Goal: Communication & Community: Ask a question

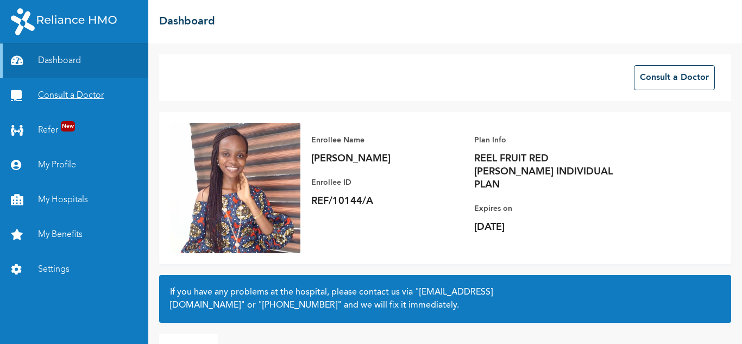
click at [80, 102] on link "Consult a Doctor" at bounding box center [74, 95] width 148 height 35
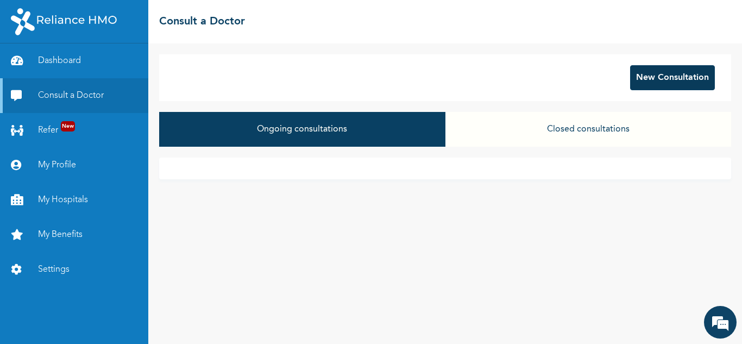
click at [642, 77] on button "New Consultation" at bounding box center [672, 77] width 85 height 25
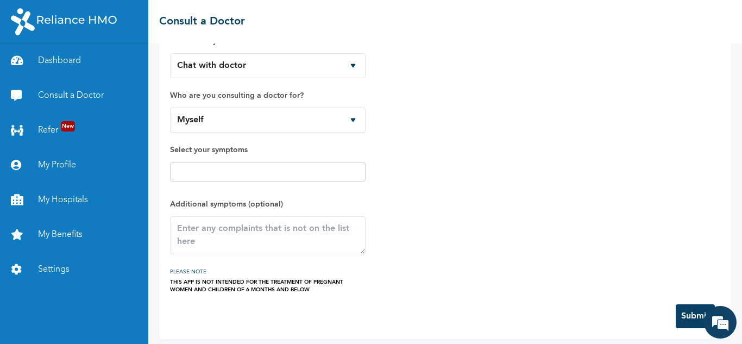
scroll to position [47, 0]
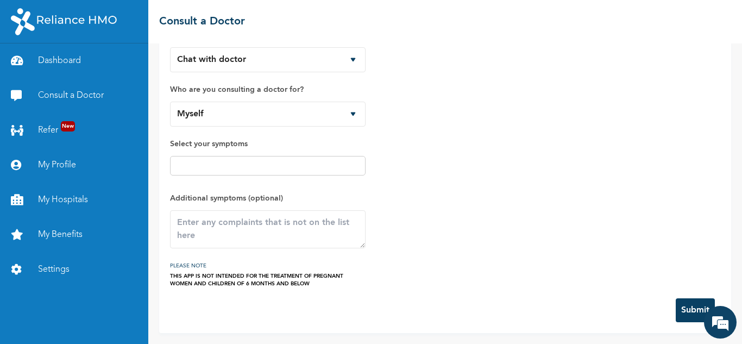
click at [341, 170] on input "text" at bounding box center [267, 165] width 189 height 13
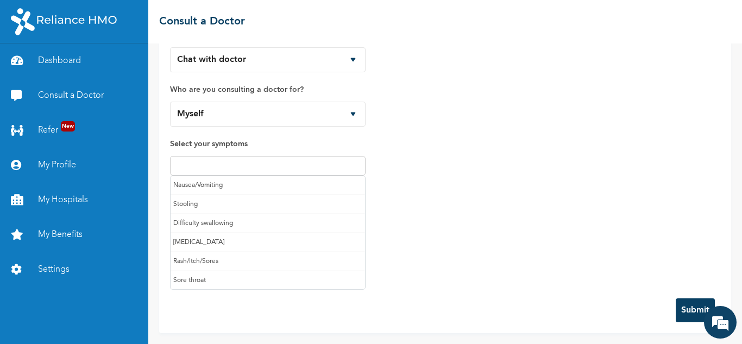
scroll to position [115, 0]
click at [423, 266] on div "How would you like to consult a doctor? Chat with doctor Phone Call Who are you…" at bounding box center [445, 153] width 550 height 270
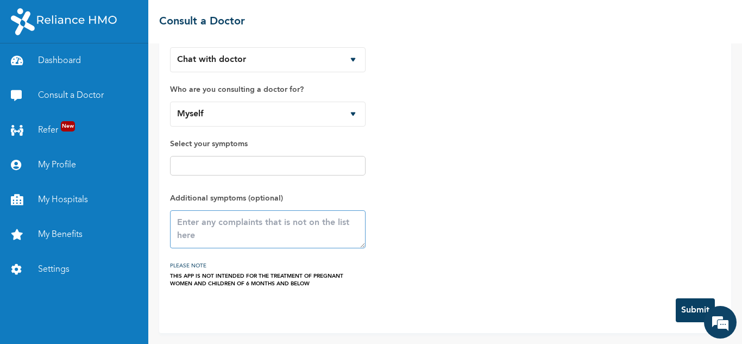
click at [270, 230] on textarea at bounding box center [268, 229] width 196 height 38
type textarea "M"
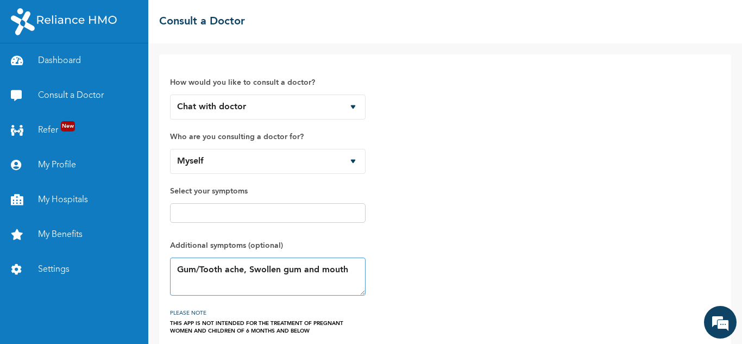
scroll to position [47, 0]
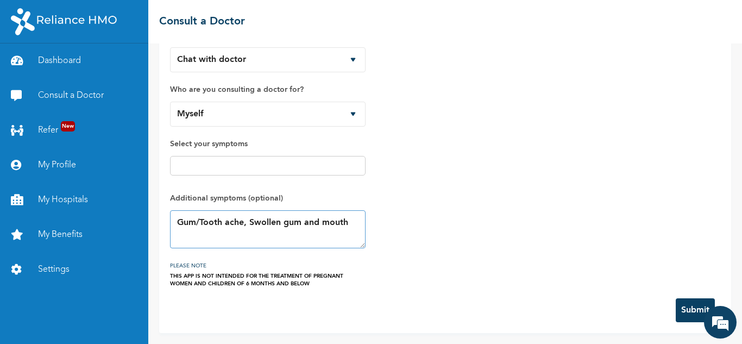
type textarea "Gum/Tooth ache, Swollen gum and mouth"
click at [676, 310] on button "Submit" at bounding box center [695, 310] width 39 height 24
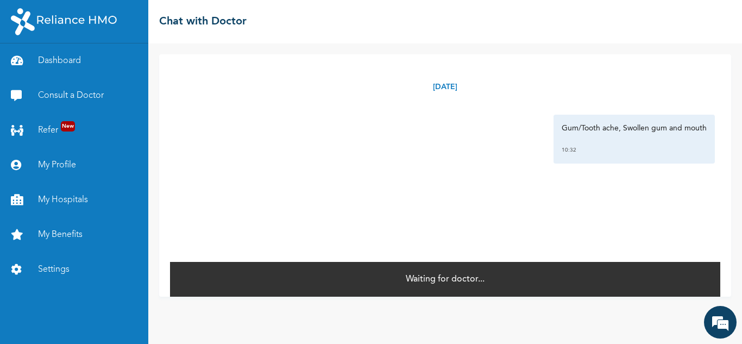
click at [367, 10] on div "☰ Chat with Doctor" at bounding box center [445, 21] width 594 height 43
click at [49, 205] on link "My Hospitals" at bounding box center [74, 200] width 148 height 35
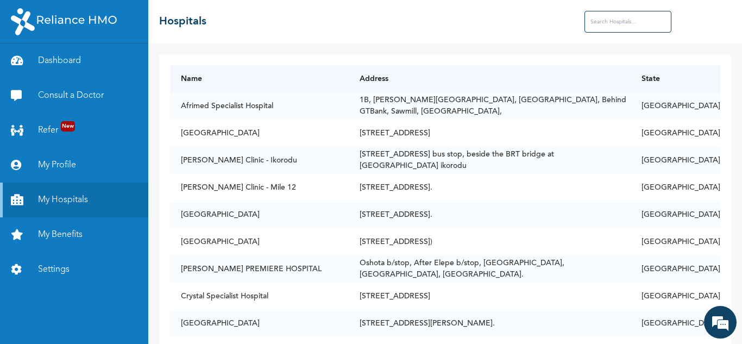
click at [608, 16] on input "text" at bounding box center [628, 22] width 87 height 22
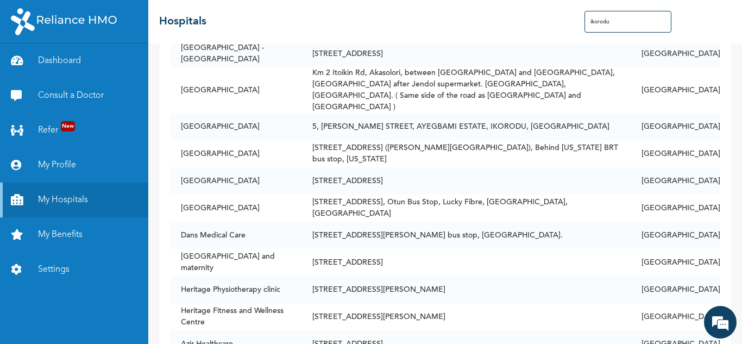
scroll to position [559, 0]
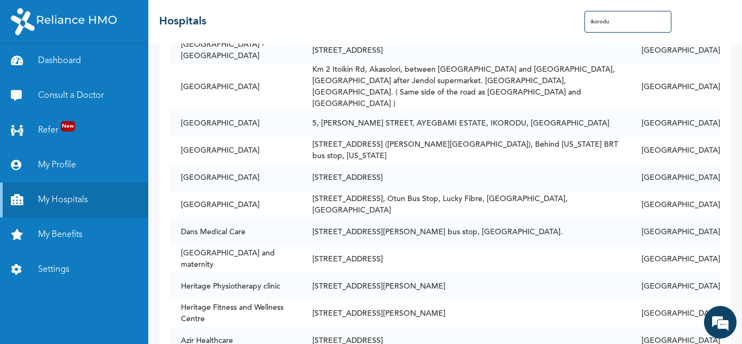
type input "ikorodu"
click at [382, 20] on div "☰ Hospitals ikorodu" at bounding box center [445, 21] width 594 height 43
click at [98, 99] on link "Consult a Doctor" at bounding box center [74, 95] width 148 height 35
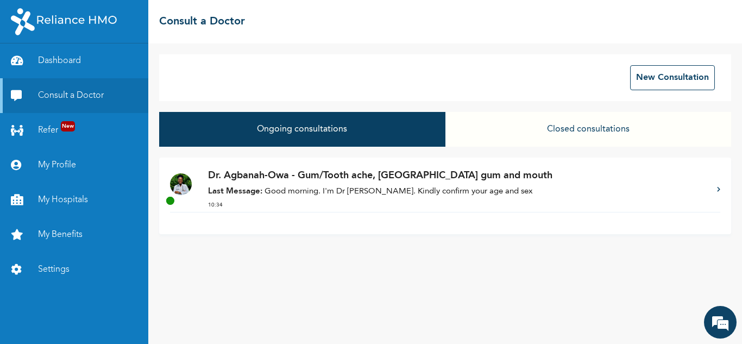
click at [389, 191] on p "Last Message: Good morning. I'm Dr [PERSON_NAME]. Kindly confirm your age and s…" at bounding box center [457, 192] width 498 height 12
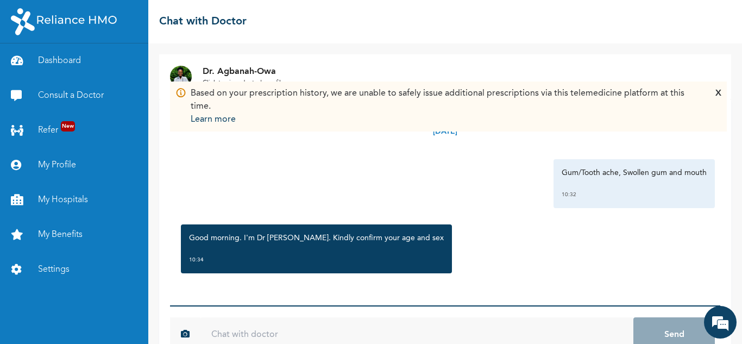
scroll to position [30, 0]
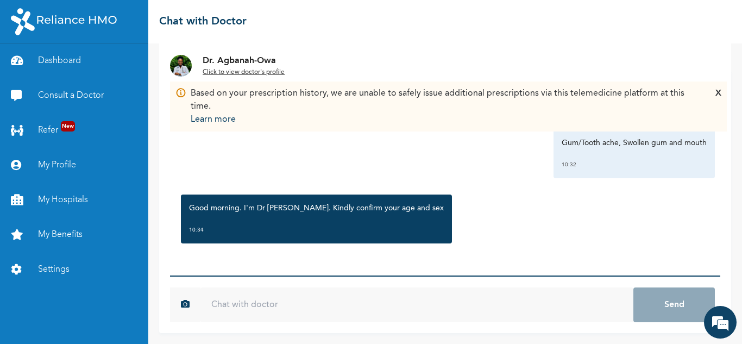
click at [346, 310] on input "text" at bounding box center [417, 304] width 433 height 35
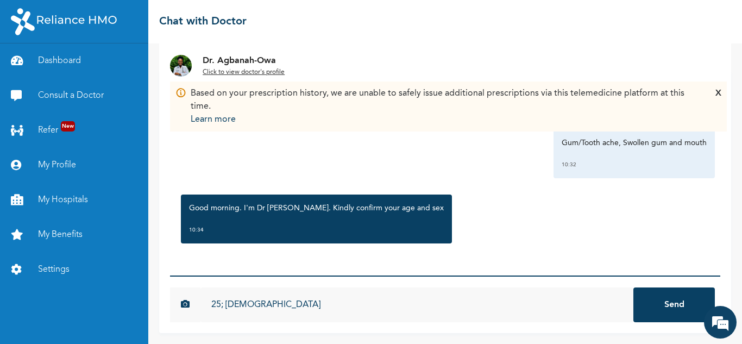
type input "25; [DEMOGRAPHIC_DATA]"
click at [634, 287] on button "Send" at bounding box center [675, 304] width 82 height 35
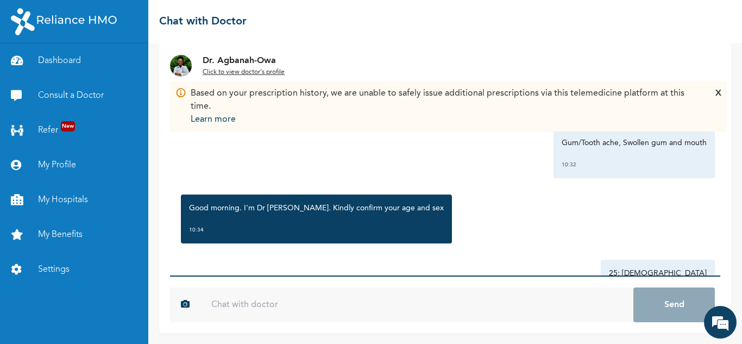
click at [719, 87] on div "X" at bounding box center [719, 106] width 6 height 39
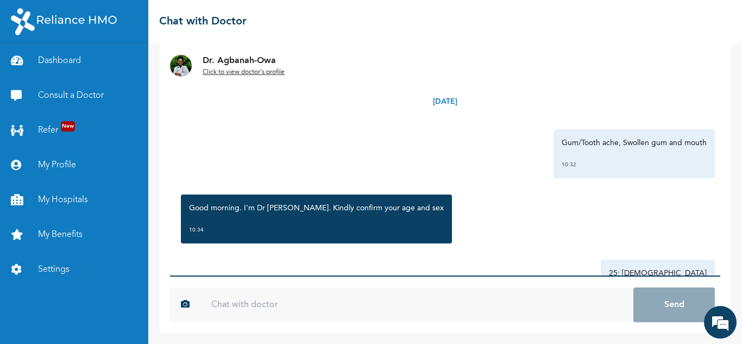
click at [180, 62] on img at bounding box center [181, 66] width 22 height 22
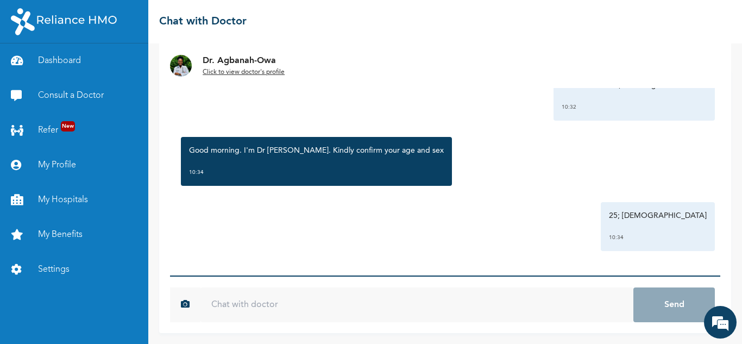
click at [495, 304] on input "text" at bounding box center [417, 304] width 433 height 35
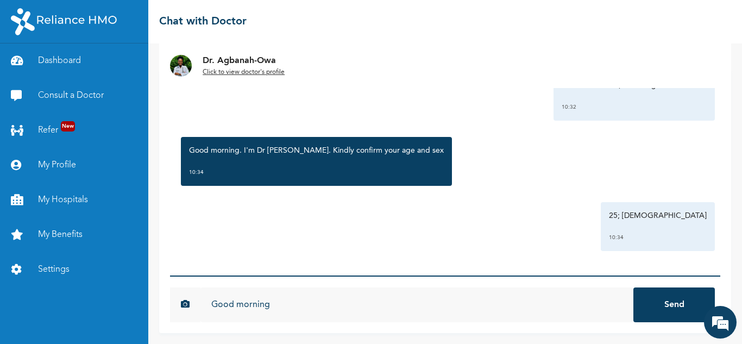
type input "Good morning"
click at [634, 287] on button "Send" at bounding box center [675, 304] width 82 height 35
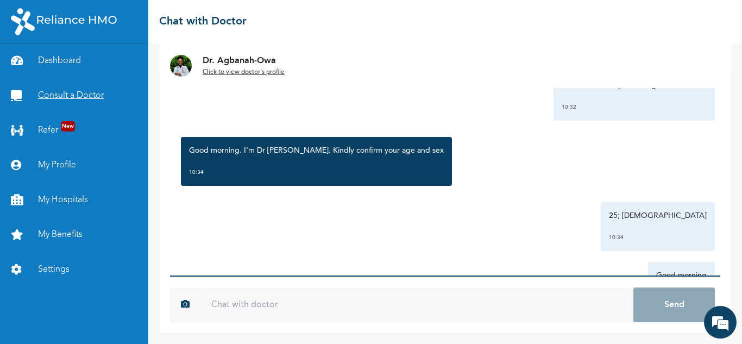
click at [95, 97] on link "Consult a Doctor" at bounding box center [74, 95] width 148 height 35
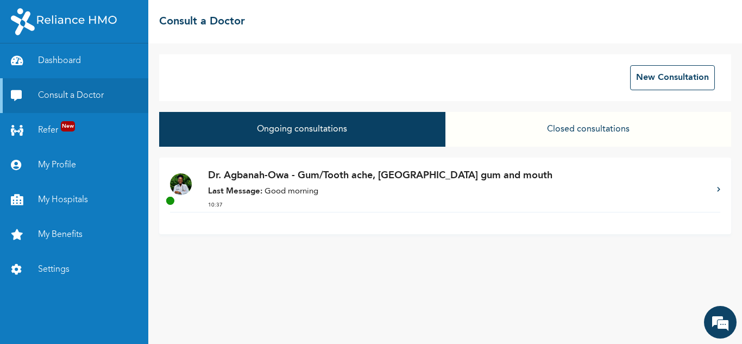
click at [560, 126] on button "Closed consultations" at bounding box center [589, 129] width 286 height 35
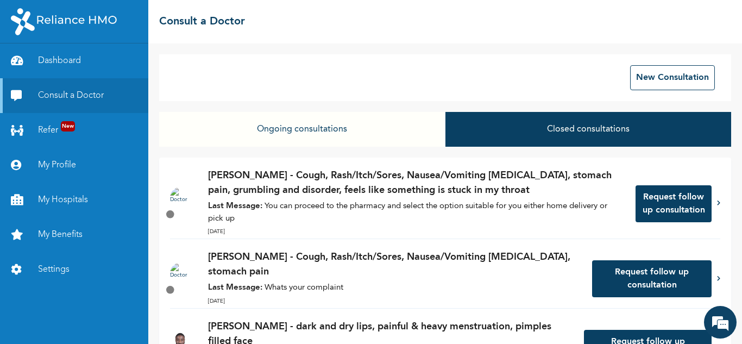
click at [306, 129] on button "Ongoing consultations" at bounding box center [302, 129] width 286 height 35
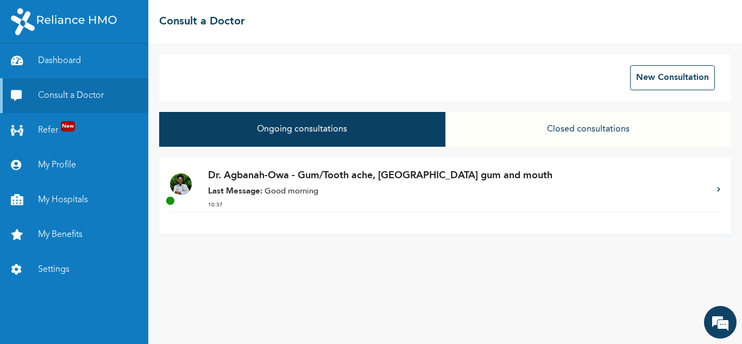
click at [291, 182] on p "Dr. Agbanah-Owa - Gum/Tooth ache, [GEOGRAPHIC_DATA] gum and mouth" at bounding box center [457, 175] width 498 height 15
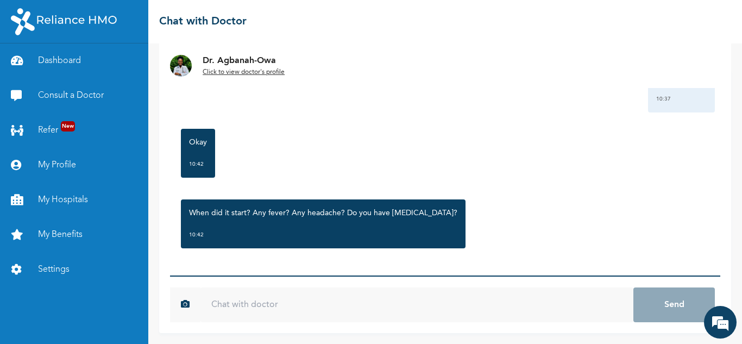
scroll to position [259, 0]
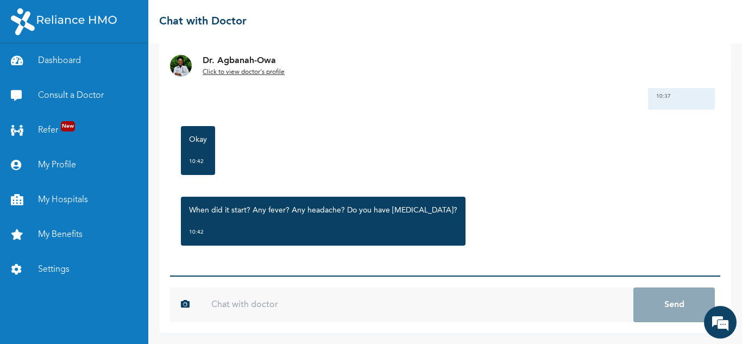
click at [251, 300] on input "text" at bounding box center [417, 304] width 433 height 35
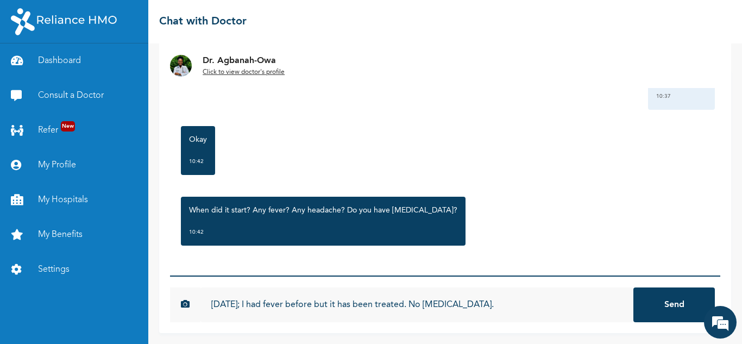
type input "[DATE]; I had fever before but it has been treated. No [MEDICAL_DATA]."
click at [634, 287] on button "Send" at bounding box center [675, 304] width 82 height 35
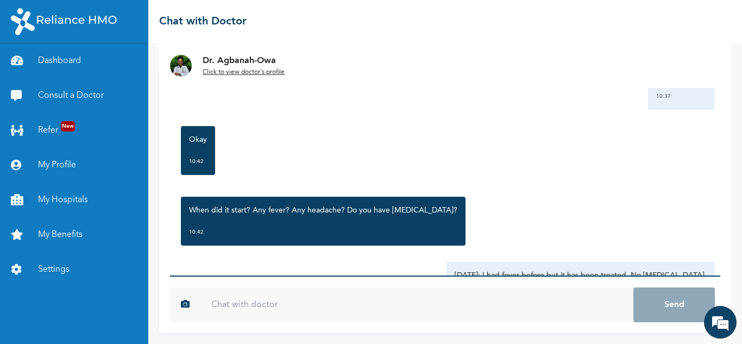
click at [392, 12] on div "☰ Chat with Doctor" at bounding box center [445, 21] width 594 height 43
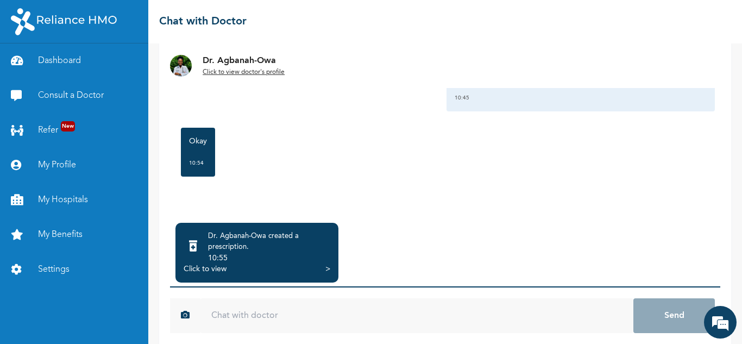
scroll to position [101, 0]
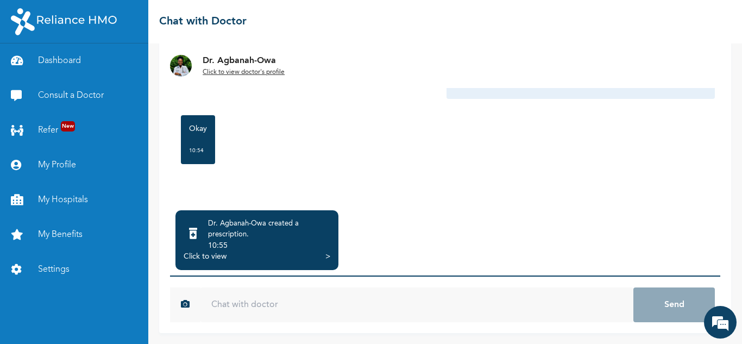
click at [211, 256] on div "Click to view" at bounding box center [205, 256] width 43 height 11
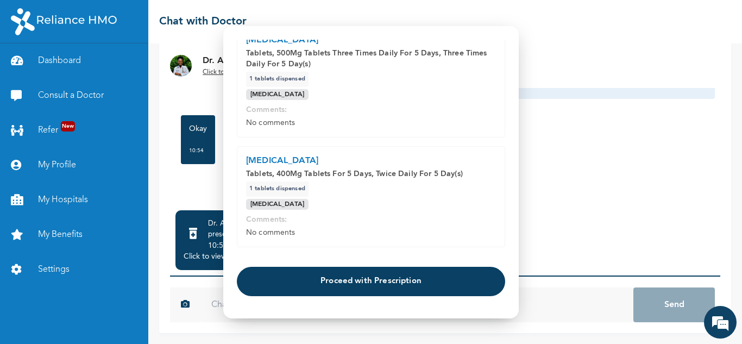
scroll to position [204, 0]
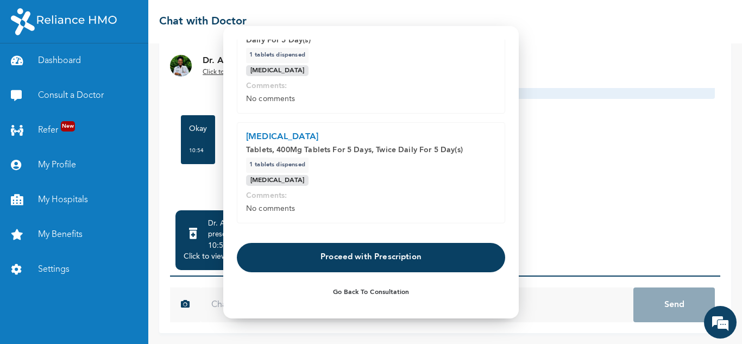
click at [428, 261] on button "Proceed with Prescription" at bounding box center [371, 257] width 268 height 29
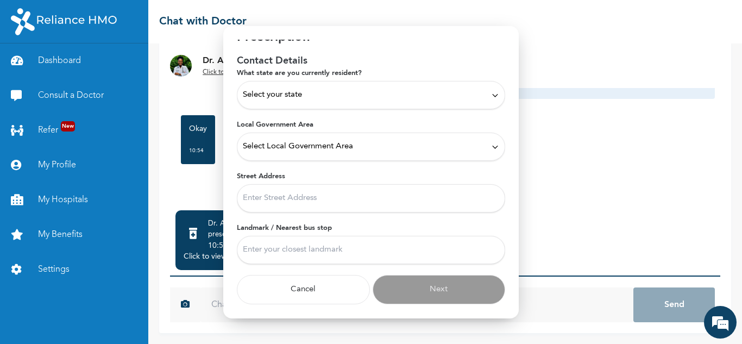
scroll to position [31, 0]
click at [465, 89] on div "Select your state" at bounding box center [371, 95] width 256 height 12
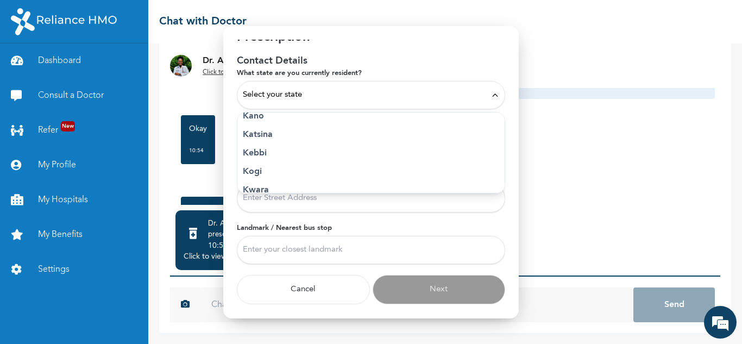
scroll to position [381, 0]
click at [420, 184] on p "[GEOGRAPHIC_DATA]" at bounding box center [371, 189] width 256 height 13
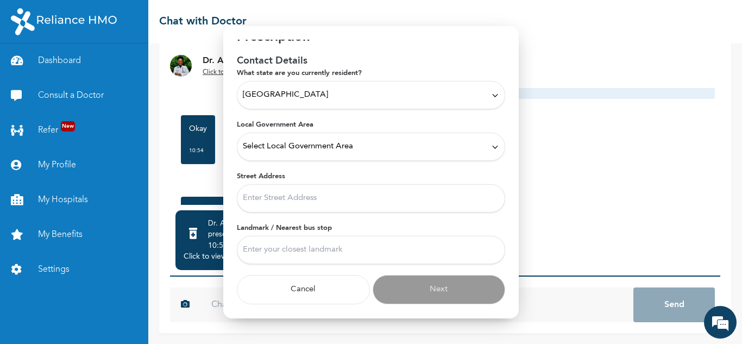
click at [417, 145] on div "Select Local Government Area" at bounding box center [371, 147] width 256 height 12
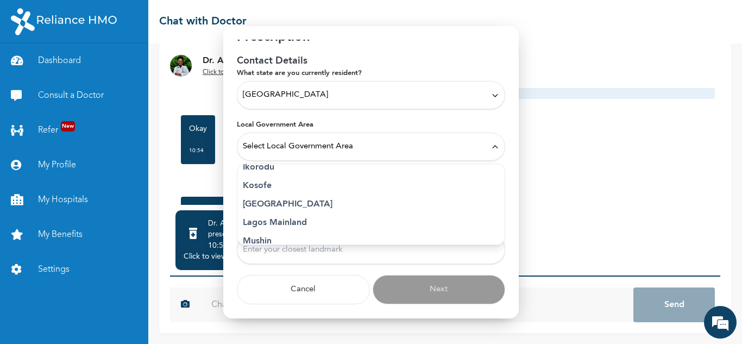
scroll to position [218, 0]
click at [305, 220] on p "Lagos Mainland" at bounding box center [371, 219] width 256 height 13
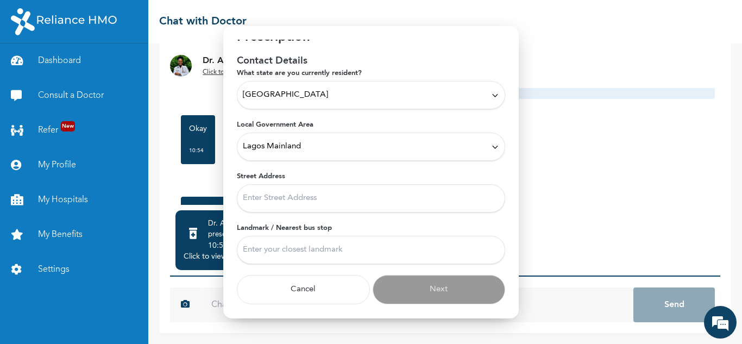
click at [330, 197] on input "Street Address" at bounding box center [371, 198] width 268 height 28
type input "[STREET_ADDRESS]."
click at [397, 244] on input "Landmark / Nearest bus stop" at bounding box center [371, 250] width 268 height 28
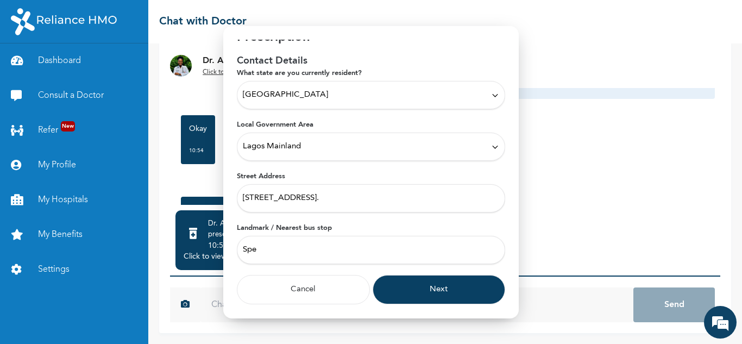
type input "[PERSON_NAME]"
click at [455, 292] on button "Next" at bounding box center [439, 289] width 133 height 29
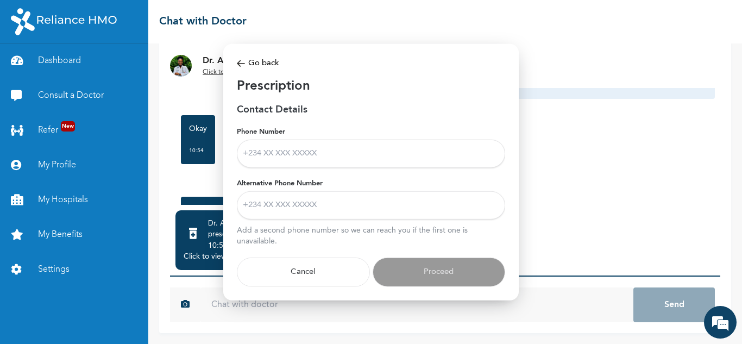
scroll to position [0, 0]
click at [458, 158] on input "Phone Number" at bounding box center [371, 154] width 268 height 28
type input "09039776394"
click at [297, 208] on input "Alternative Phone Number" at bounding box center [371, 205] width 268 height 28
type input "09015145259"
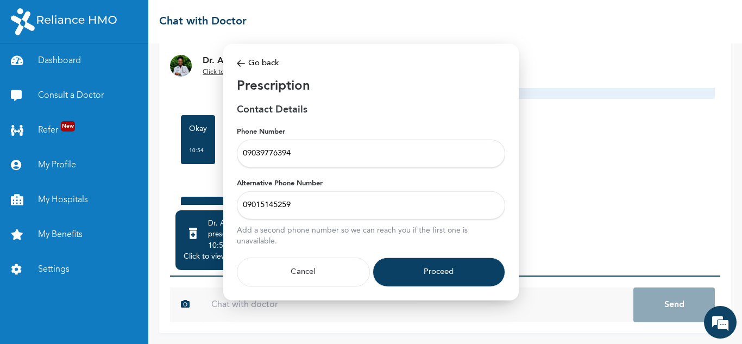
click at [431, 272] on button "Proceed" at bounding box center [439, 272] width 133 height 29
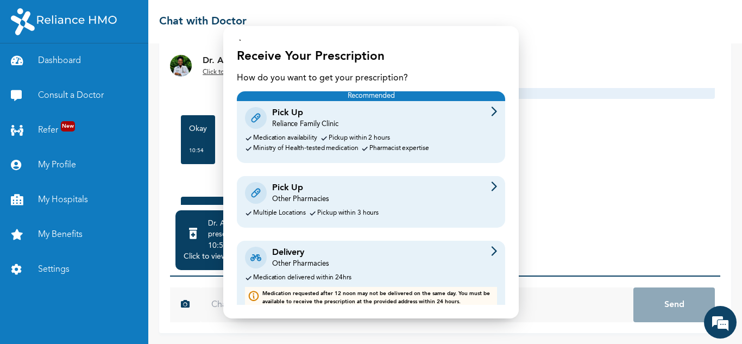
scroll to position [23, 0]
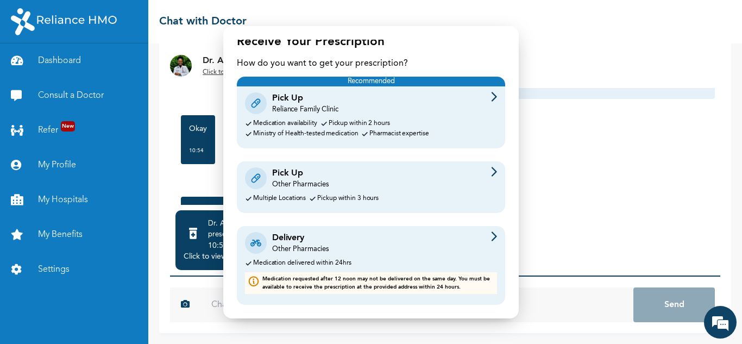
click at [321, 250] on div "Other Pharmacies" at bounding box center [300, 250] width 57 height 10
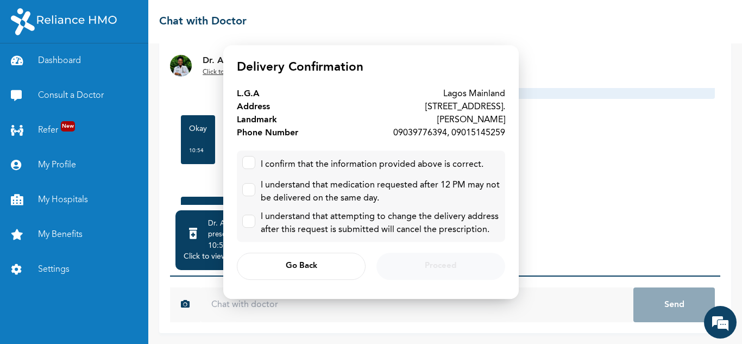
scroll to position [0, 0]
click at [248, 163] on input "checkbox" at bounding box center [246, 160] width 7 height 7
checkbox input "true"
click at [246, 187] on input "checkbox" at bounding box center [246, 187] width 7 height 7
checkbox input "true"
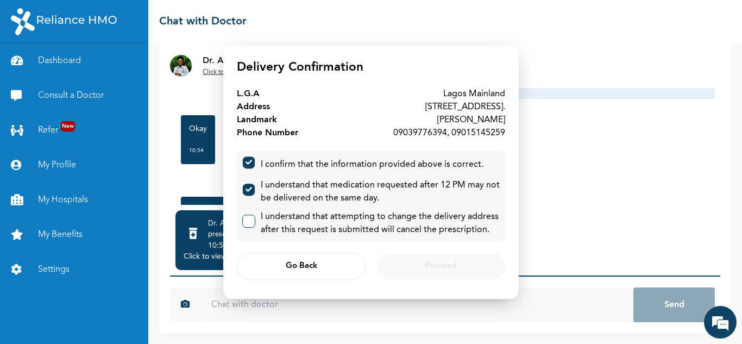
click at [249, 218] on input "checkbox" at bounding box center [246, 218] width 7 height 7
checkbox input "true"
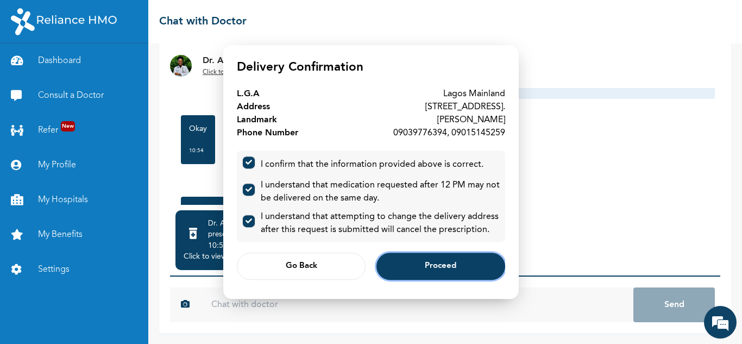
click at [429, 273] on button "Proceed" at bounding box center [441, 266] width 129 height 27
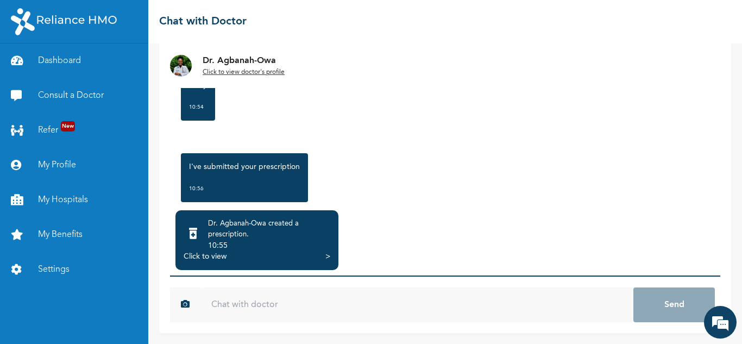
scroll to position [471, 0]
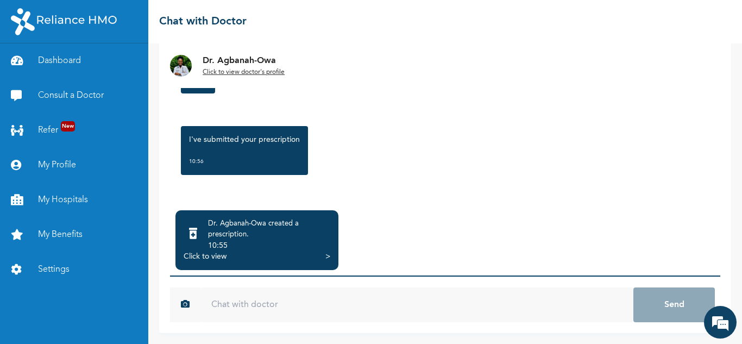
click at [408, 300] on input "text" at bounding box center [417, 304] width 433 height 35
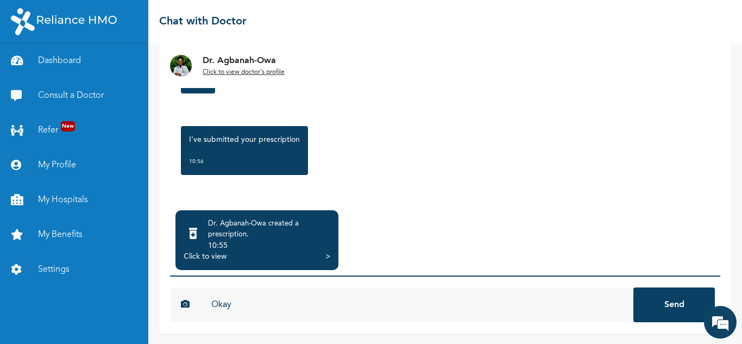
type input "Okay"
click at [634, 287] on button "Send" at bounding box center [675, 304] width 82 height 35
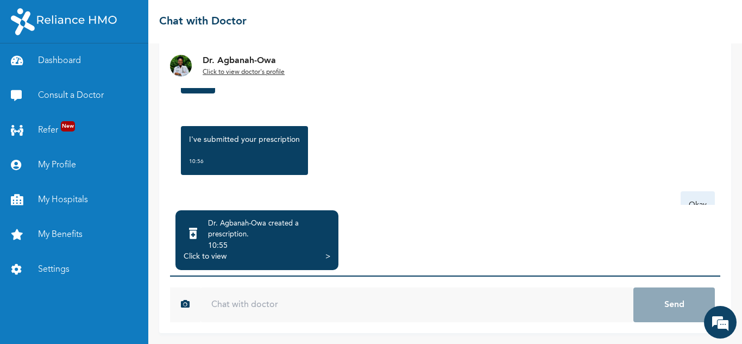
click at [360, 318] on input "text" at bounding box center [417, 304] width 433 height 35
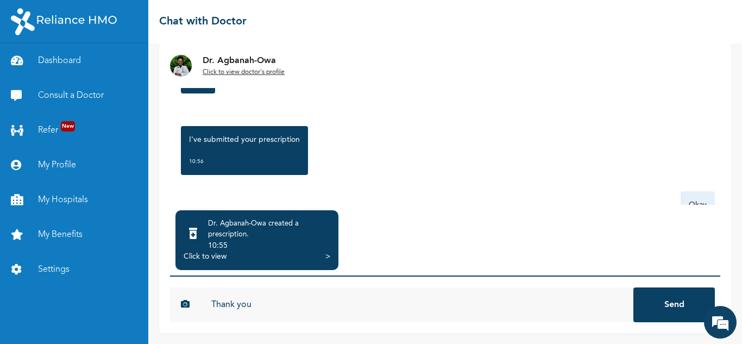
type input "Thank you"
click at [634, 287] on button "Send" at bounding box center [675, 304] width 82 height 35
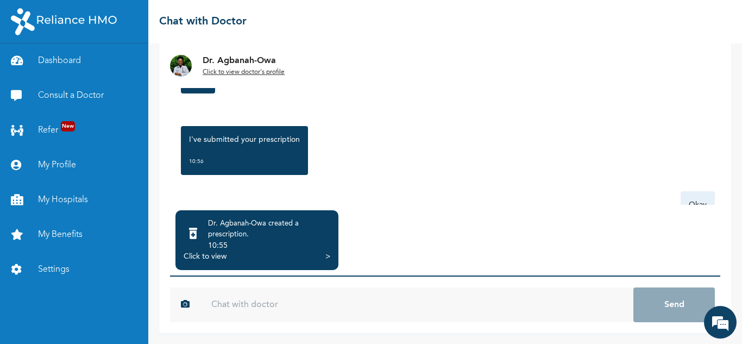
click at [222, 254] on div "Click to view" at bounding box center [205, 256] width 43 height 11
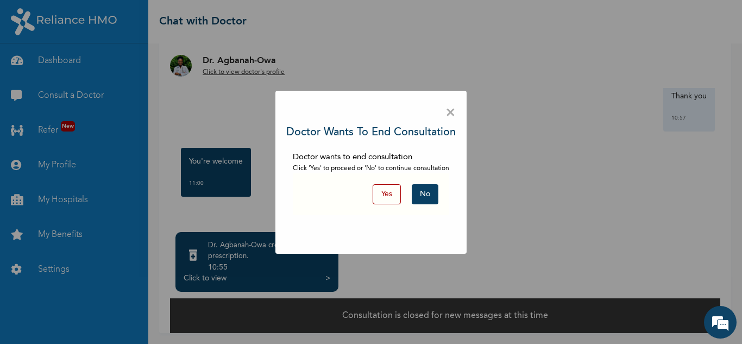
scroll to position [79, 0]
click at [389, 186] on button "Yes" at bounding box center [387, 194] width 28 height 20
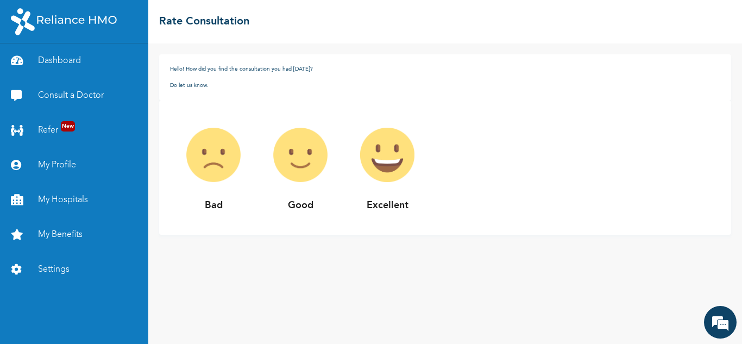
click at [400, 177] on img at bounding box center [387, 154] width 87 height 87
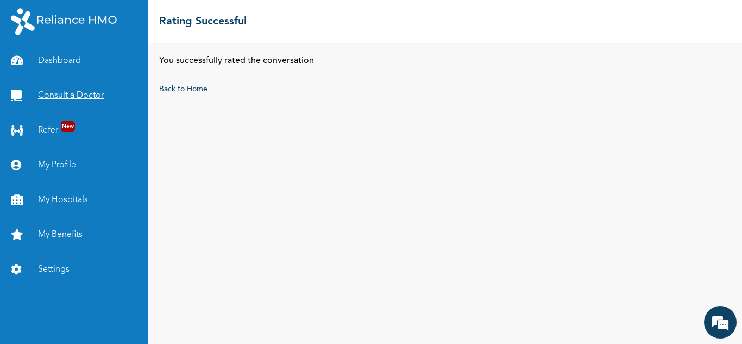
click at [70, 93] on link "Consult a Doctor" at bounding box center [74, 95] width 148 height 35
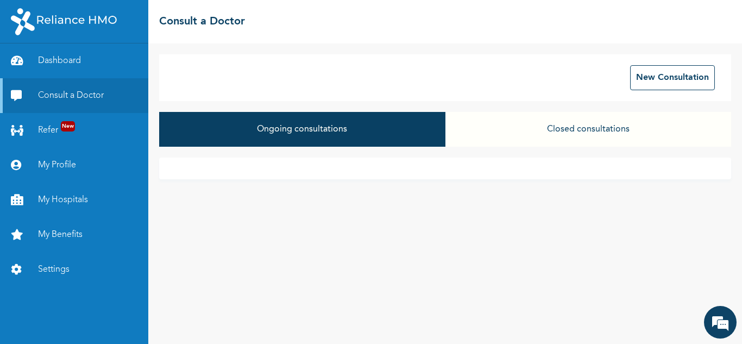
click at [562, 137] on button "Closed consultations" at bounding box center [589, 129] width 286 height 35
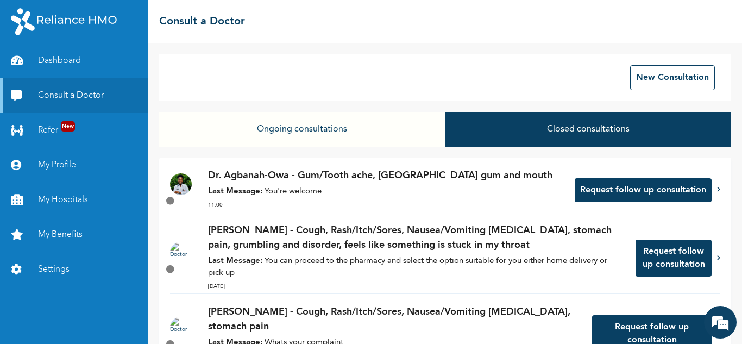
click at [447, 190] on p "Last Message: You're welcome" at bounding box center [386, 192] width 356 height 12
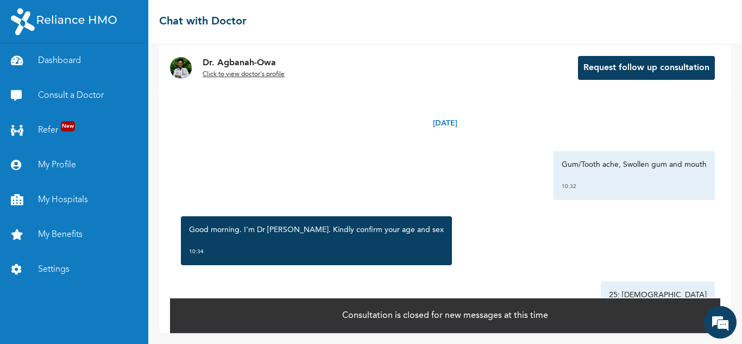
scroll to position [57, 0]
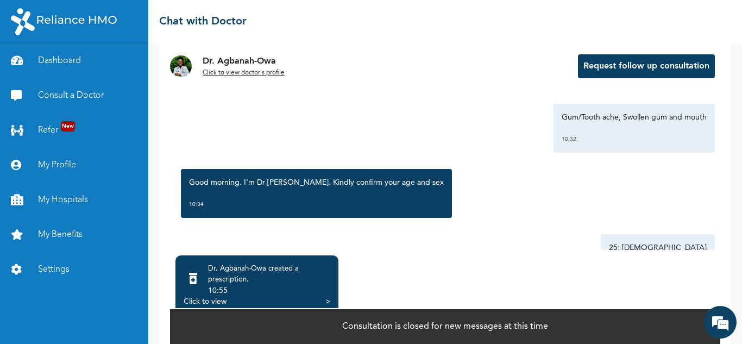
click at [228, 283] on div "Dr. Agbanah-Owa created a prescription ." at bounding box center [269, 275] width 122 height 22
click at [216, 299] on div "Click to view" at bounding box center [205, 301] width 43 height 11
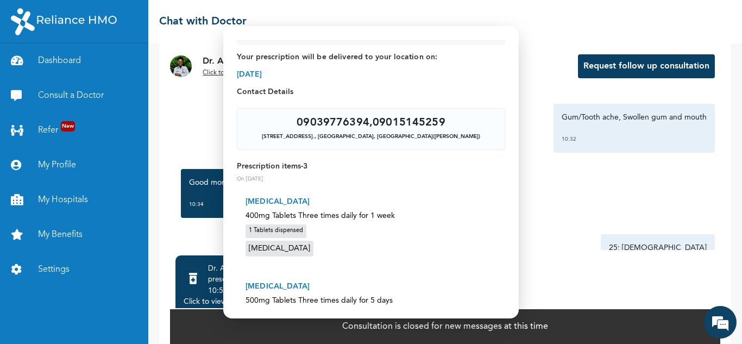
scroll to position [0, 0]
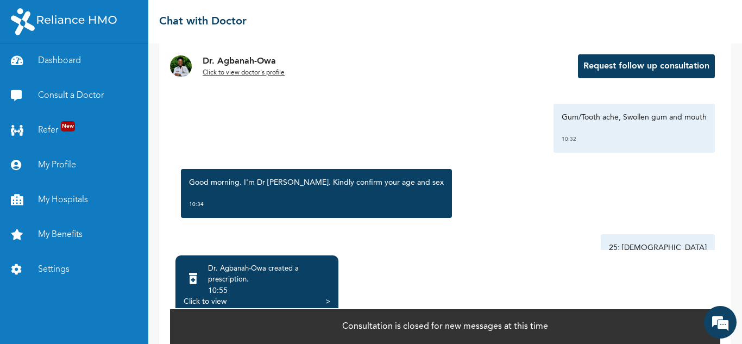
click at [214, 299] on div "Click to view" at bounding box center [205, 301] width 43 height 11
